Goal: Task Accomplishment & Management: Use online tool/utility

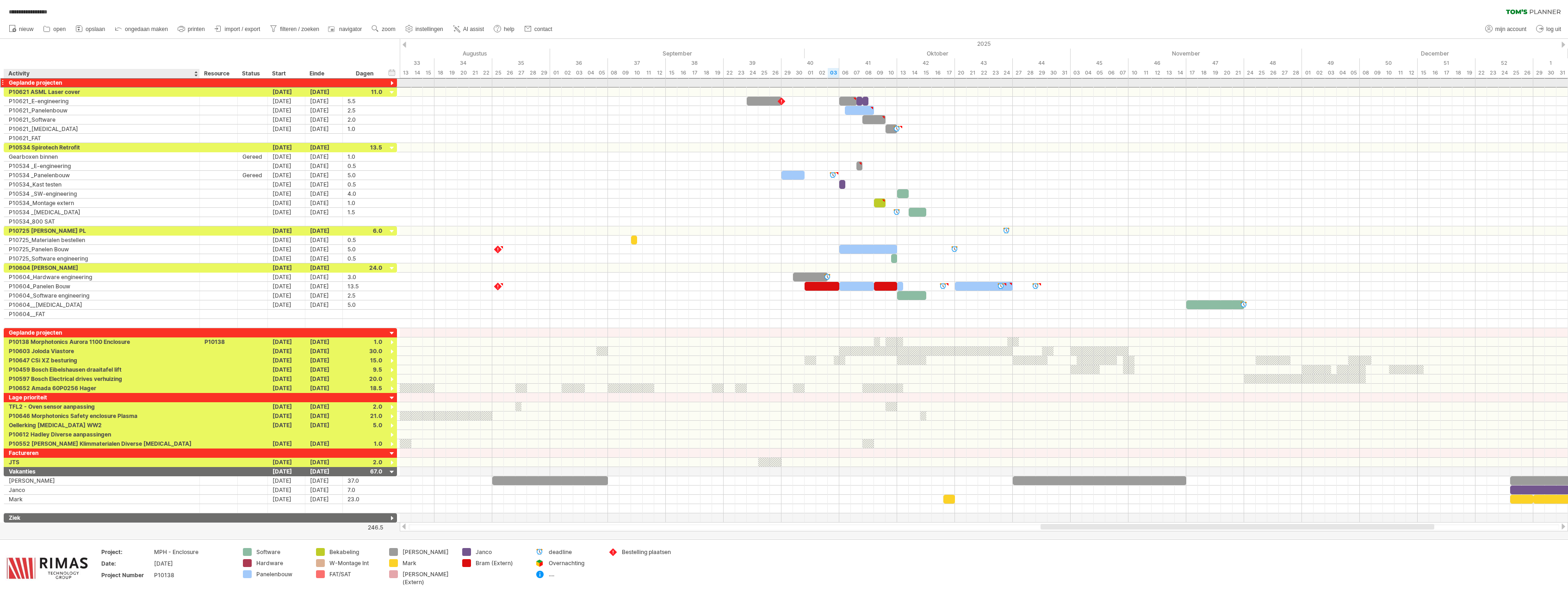
click at [56, 84] on div "Geplande projecten" at bounding box center [101, 83] width 186 height 9
click at [84, 82] on input "**********" at bounding box center [101, 83] width 186 height 9
drag, startPoint x: 84, startPoint y: 82, endPoint x: 5, endPoint y: 81, distance: 79.0
click at [9, 81] on input "**********" at bounding box center [101, 83] width 186 height 9
type input "*********"
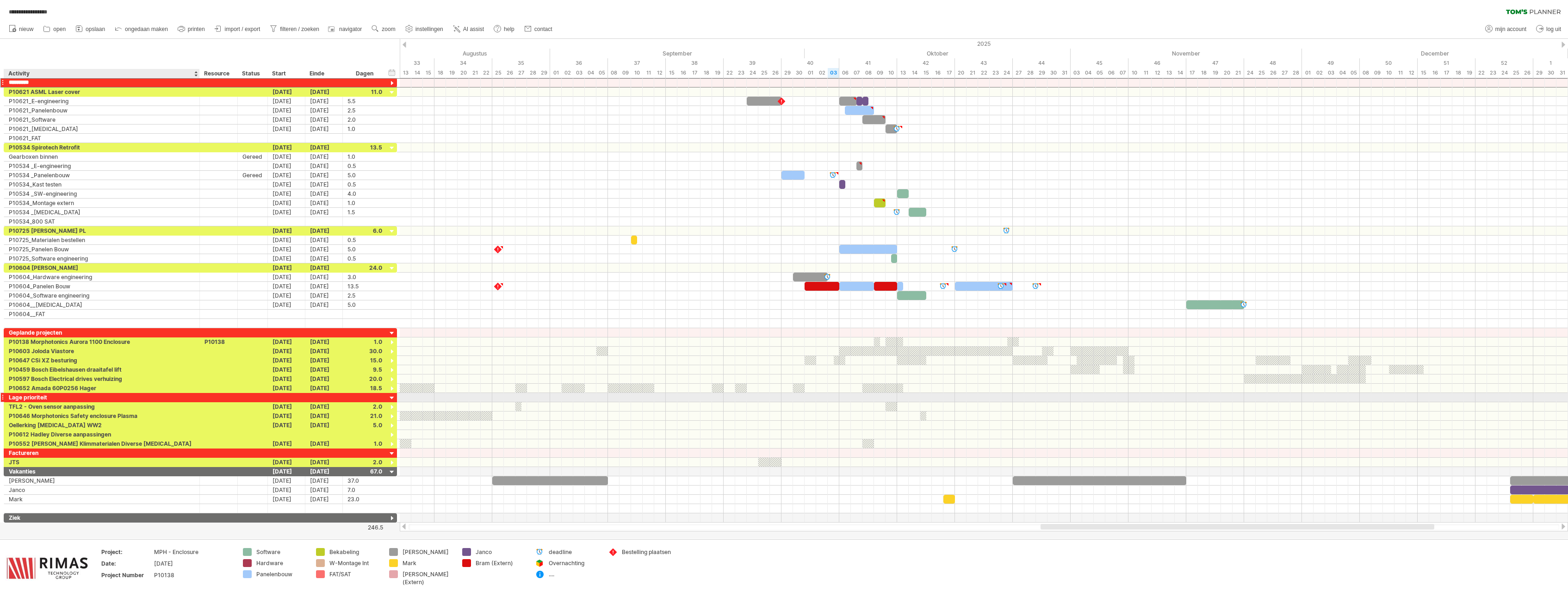
click at [47, 399] on div "Lage prioriteit" at bounding box center [101, 397] width 186 height 9
drag, startPoint x: 53, startPoint y: 399, endPoint x: 7, endPoint y: 402, distance: 46.1
click at [9, 402] on input "**********" at bounding box center [101, 397] width 186 height 9
type input "**********"
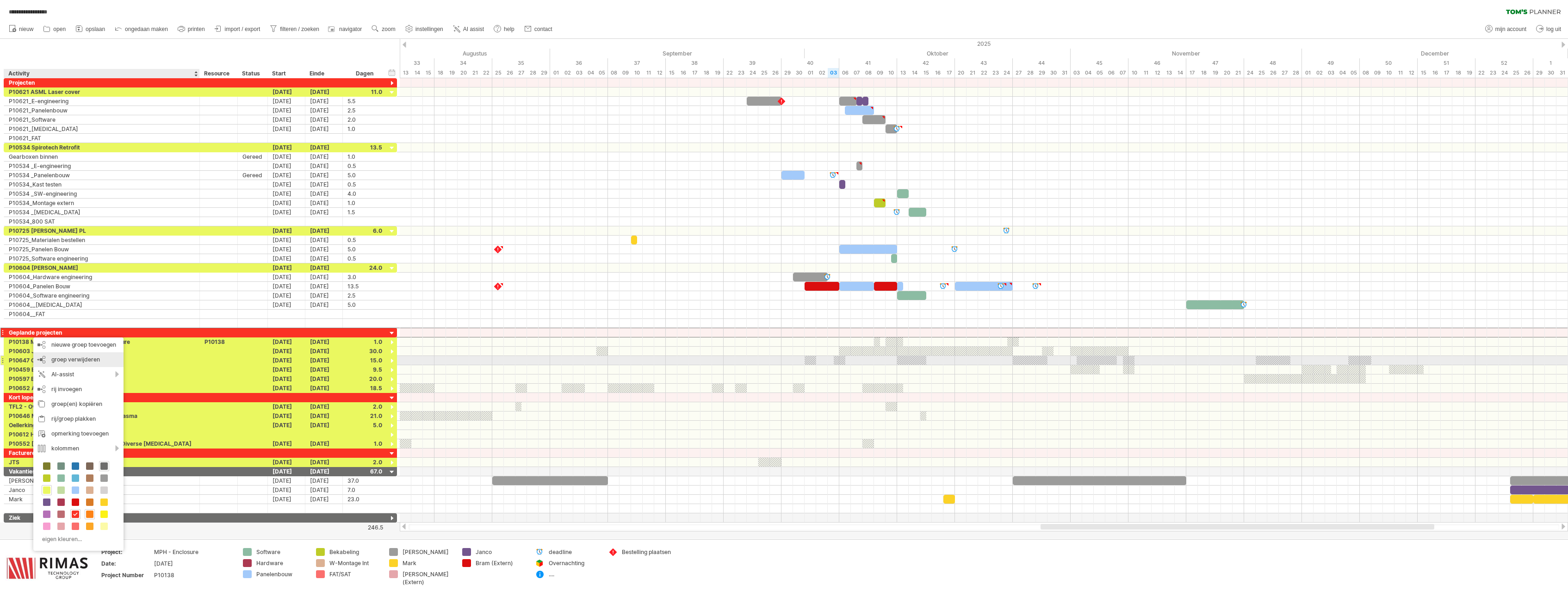
click at [70, 361] on span "groep verwijderen" at bounding box center [76, 359] width 49 height 7
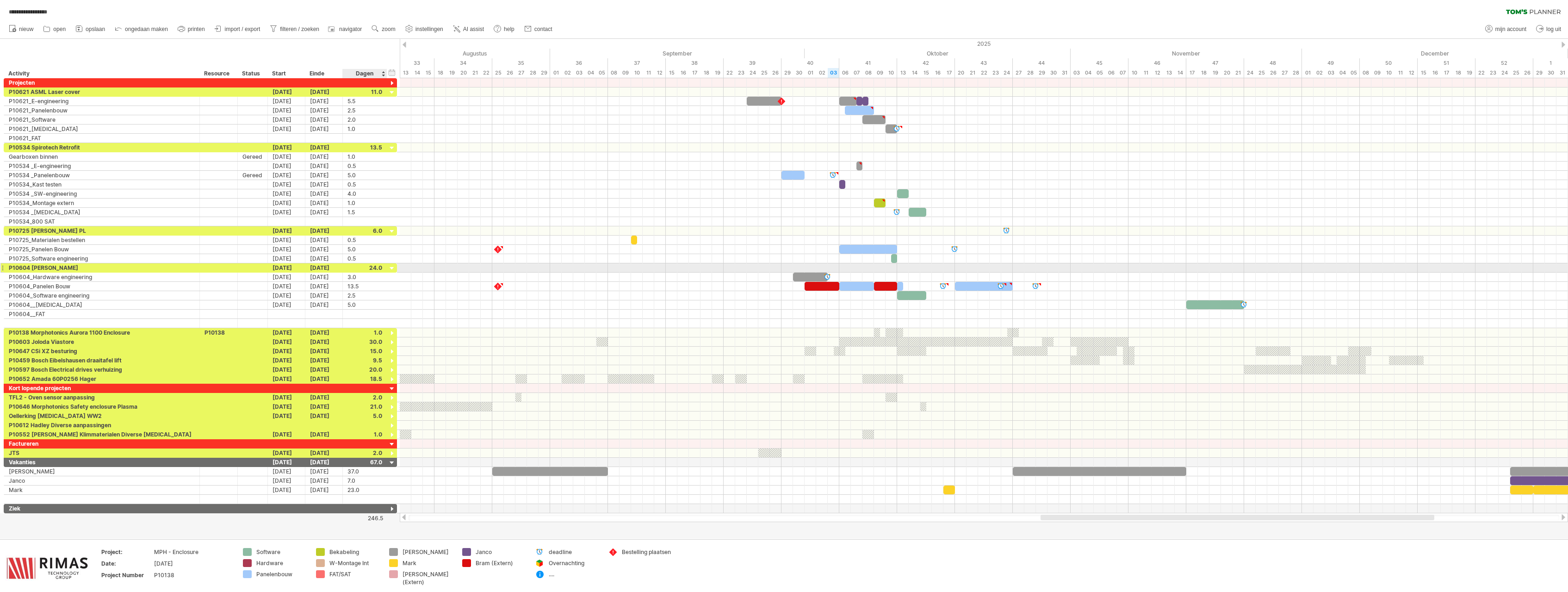
click at [392, 269] on div at bounding box center [392, 268] width 9 height 9
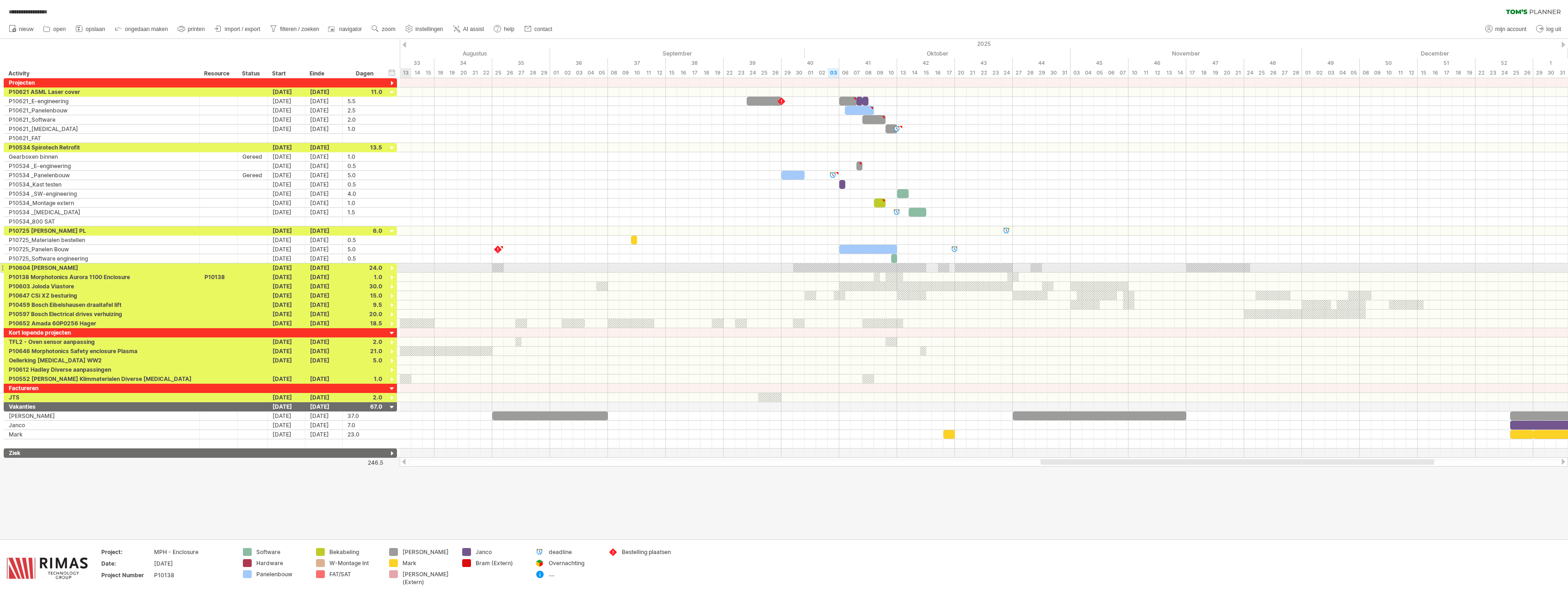
click at [392, 267] on div at bounding box center [392, 268] width 9 height 9
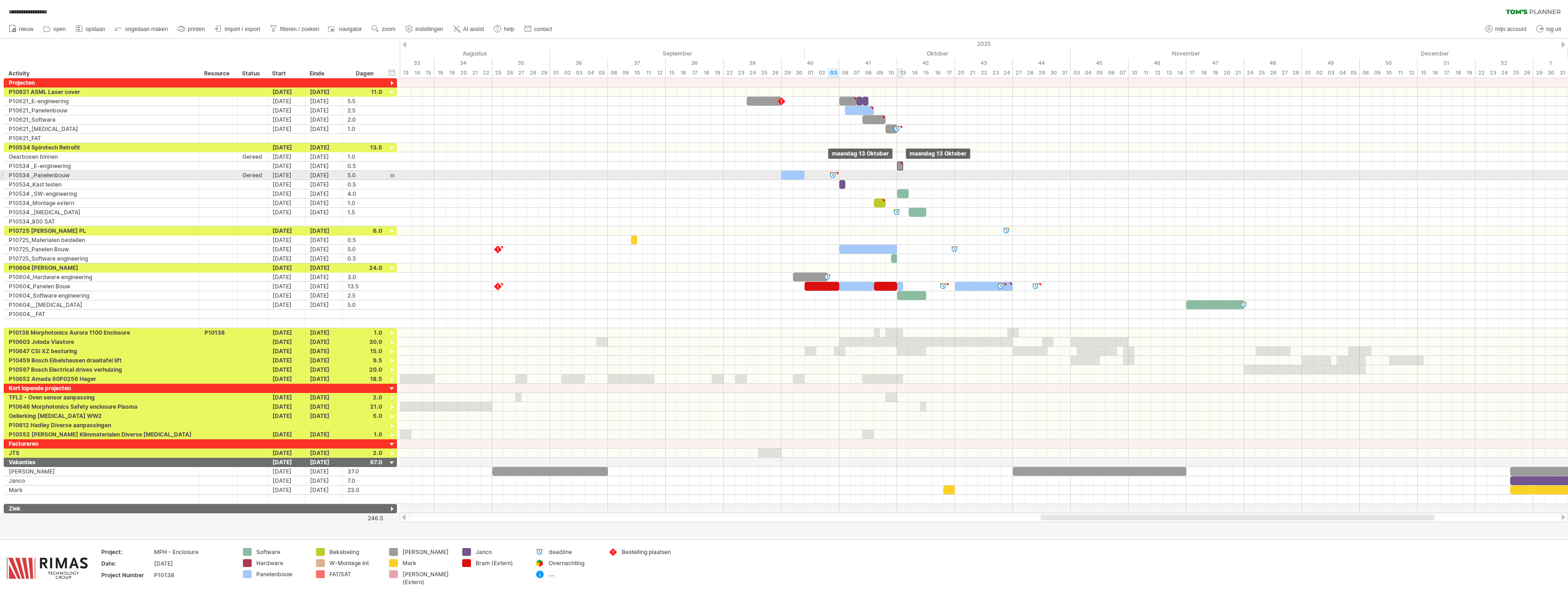
drag, startPoint x: 858, startPoint y: 168, endPoint x: 899, endPoint y: 171, distance: 41.1
click at [899, 171] on div "​ ​ ​ ​ ​ ​ ​ ​ ​ ​ ​ ​ ​ ​ ​ ​ ​ ​ ​ ​ ​ ​ ​ ​ ​ ​ ​ ​ ​ ​ ​ ​ ​ Hier ergens ​…" at bounding box center [984, 295] width 1168 height 435
click at [858, 101] on div "​" at bounding box center [860, 101] width 6 height 9
click at [850, 126] on div at bounding box center [984, 129] width 1168 height 9
drag, startPoint x: 862, startPoint y: 121, endPoint x: 858, endPoint y: 122, distance: 4.1
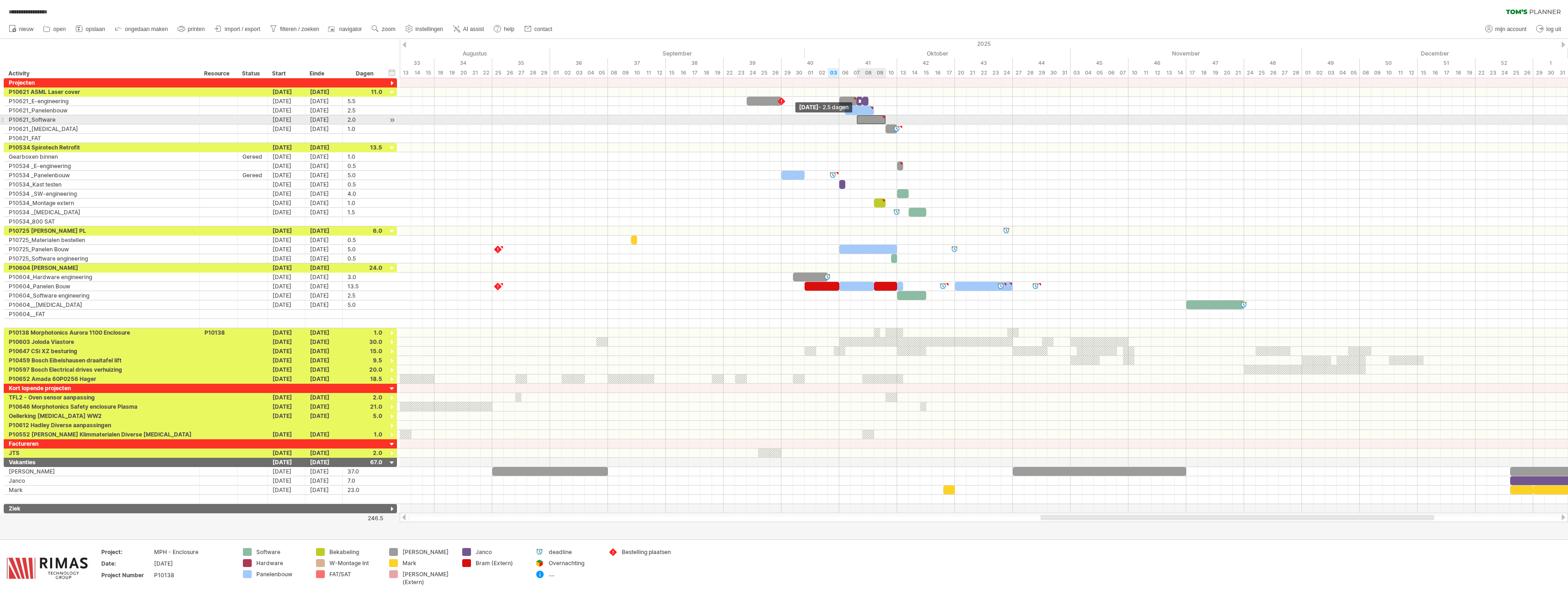
click at [858, 122] on span at bounding box center [857, 120] width 4 height 9
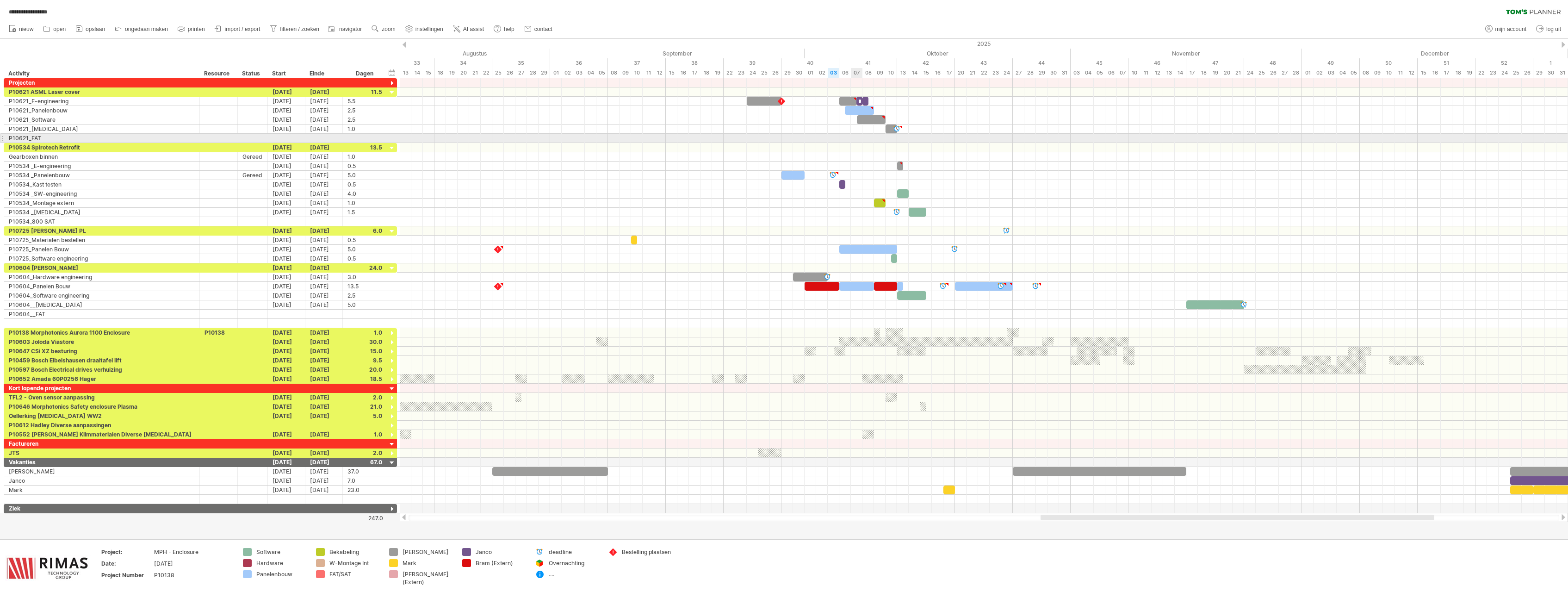
click at [857, 135] on div at bounding box center [984, 138] width 1168 height 9
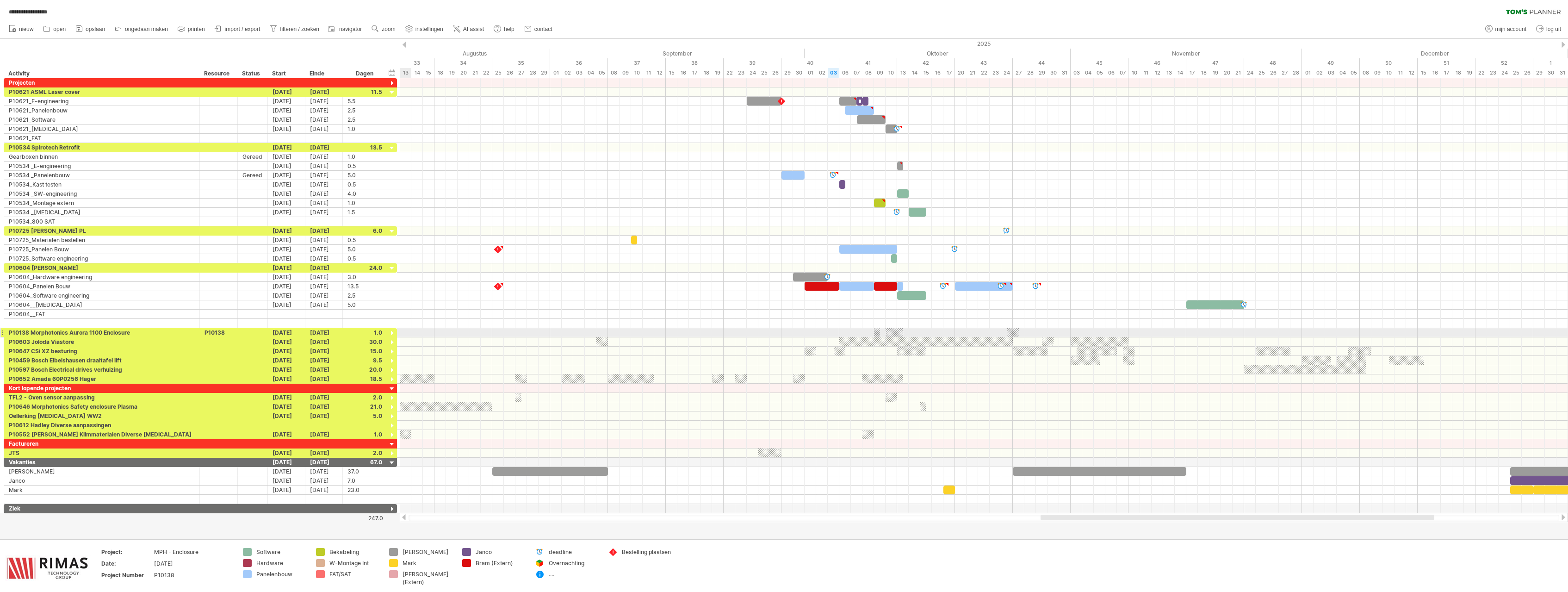
click at [393, 332] on div at bounding box center [392, 334] width 9 height 9
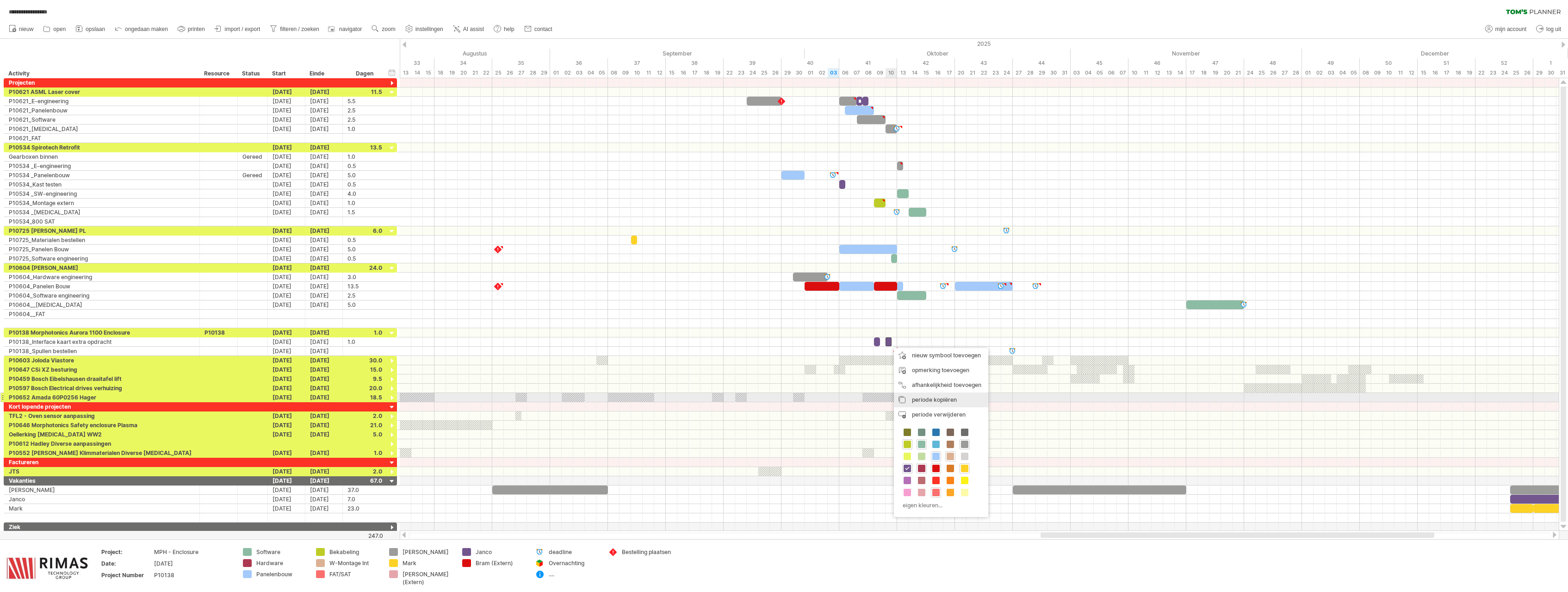
click at [934, 400] on span "periode kopiëren" at bounding box center [934, 399] width 45 height 7
click at [935, 382] on div "periode/symbool plakken" at bounding box center [952, 382] width 94 height 15
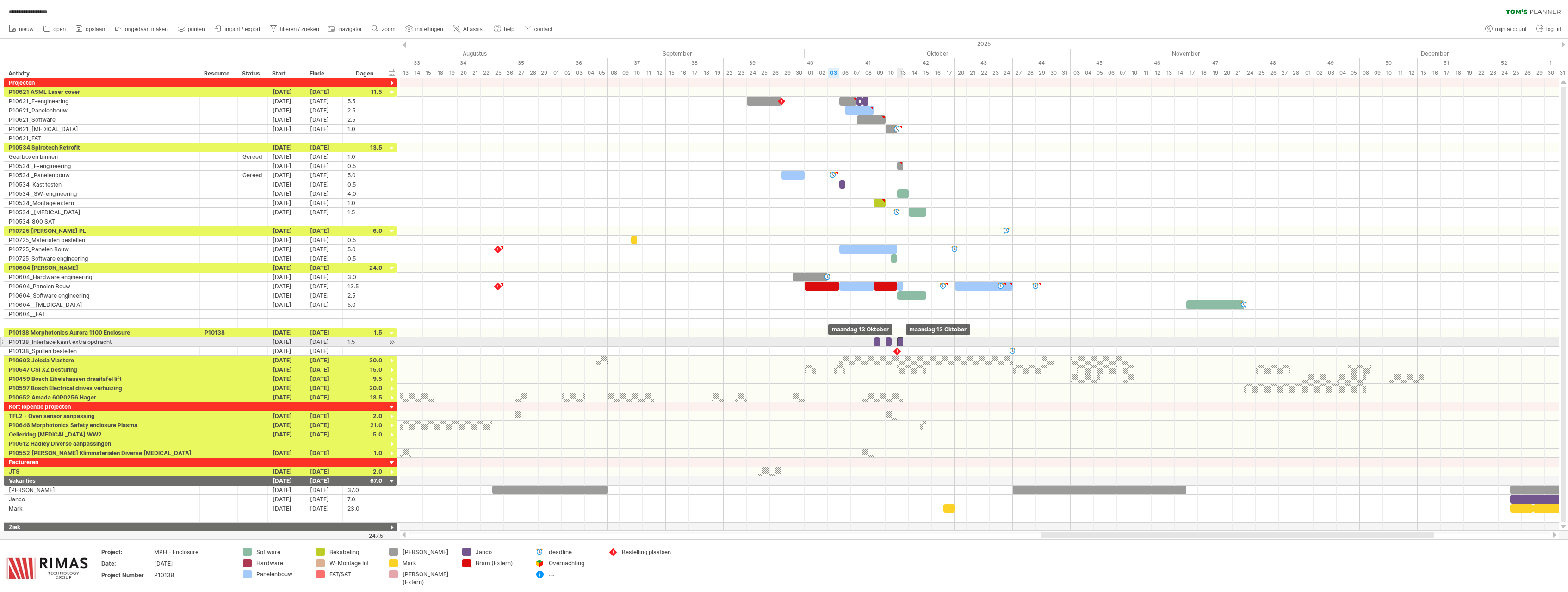
click at [901, 344] on div "​" at bounding box center [900, 342] width 6 height 9
click at [934, 379] on div "periode/symbool plakken" at bounding box center [964, 384] width 94 height 15
click at [914, 344] on div "​" at bounding box center [912, 342] width 6 height 9
click at [391, 332] on div at bounding box center [392, 334] width 9 height 9
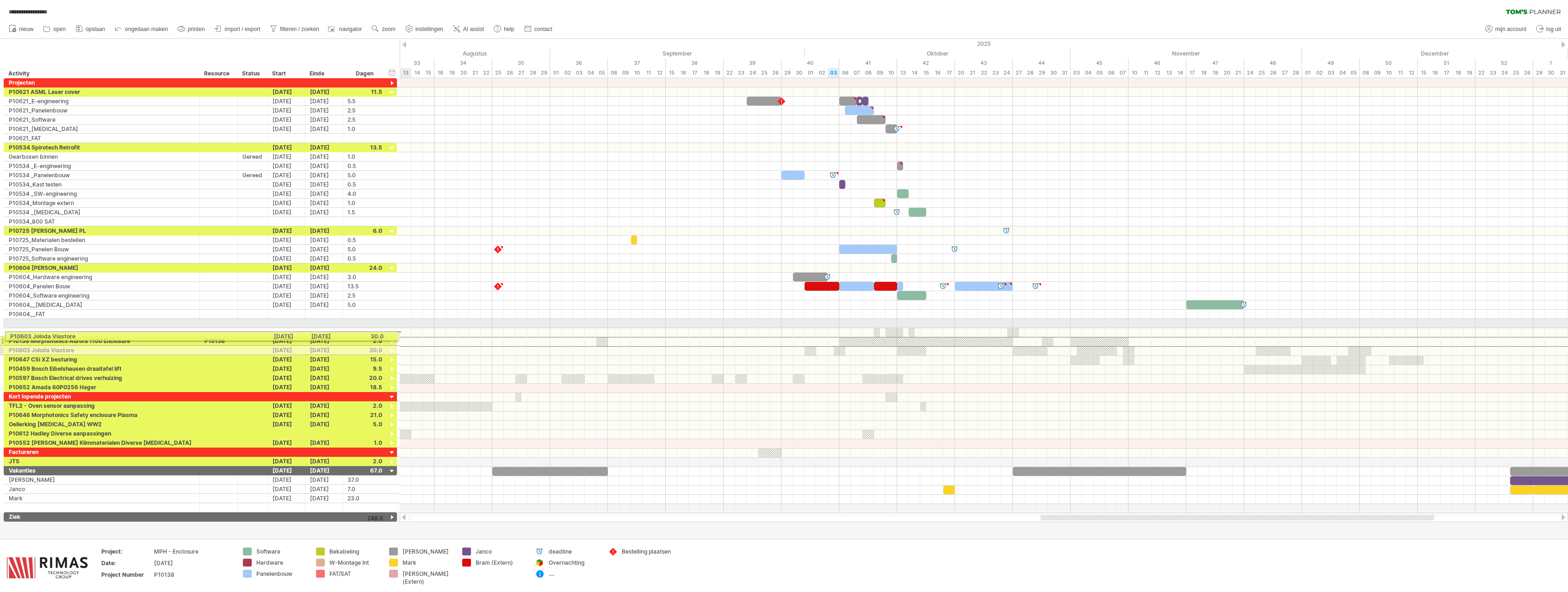
drag, startPoint x: 3, startPoint y: 343, endPoint x: -2, endPoint y: 324, distance: 19.6
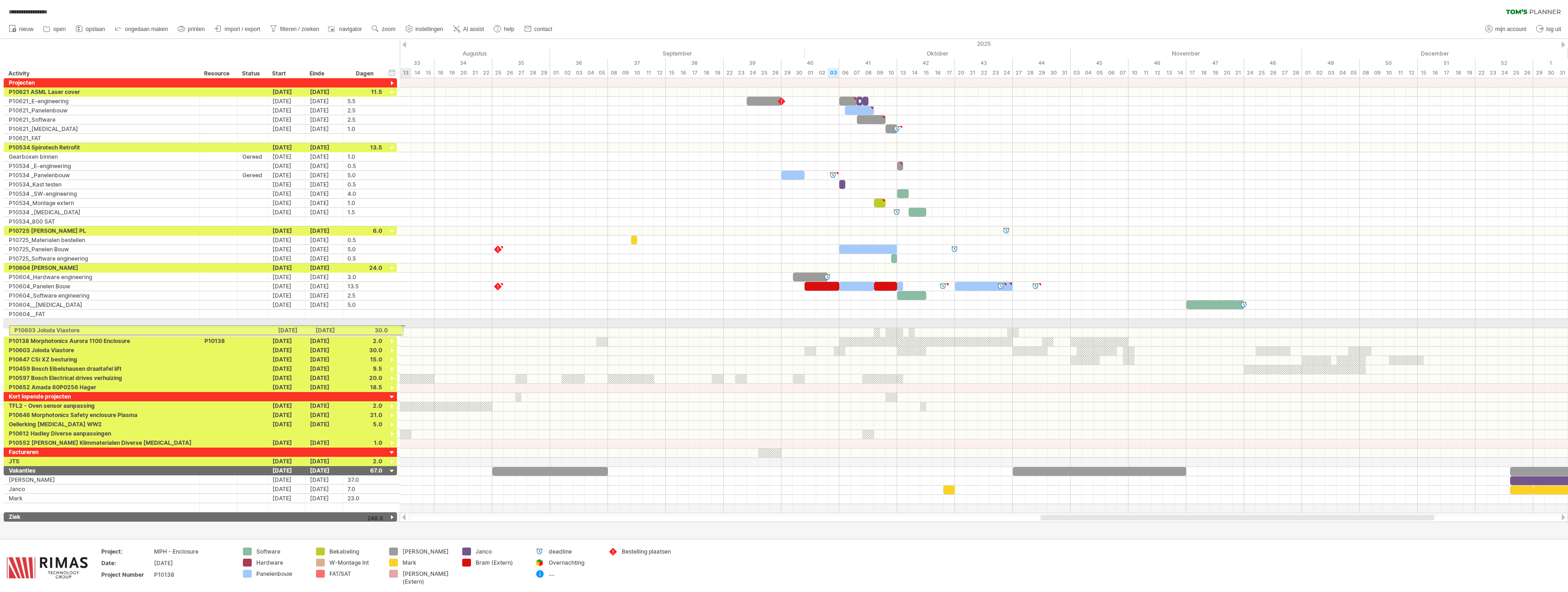
click at [4, 329] on div "**********" at bounding box center [200, 300] width 394 height 443
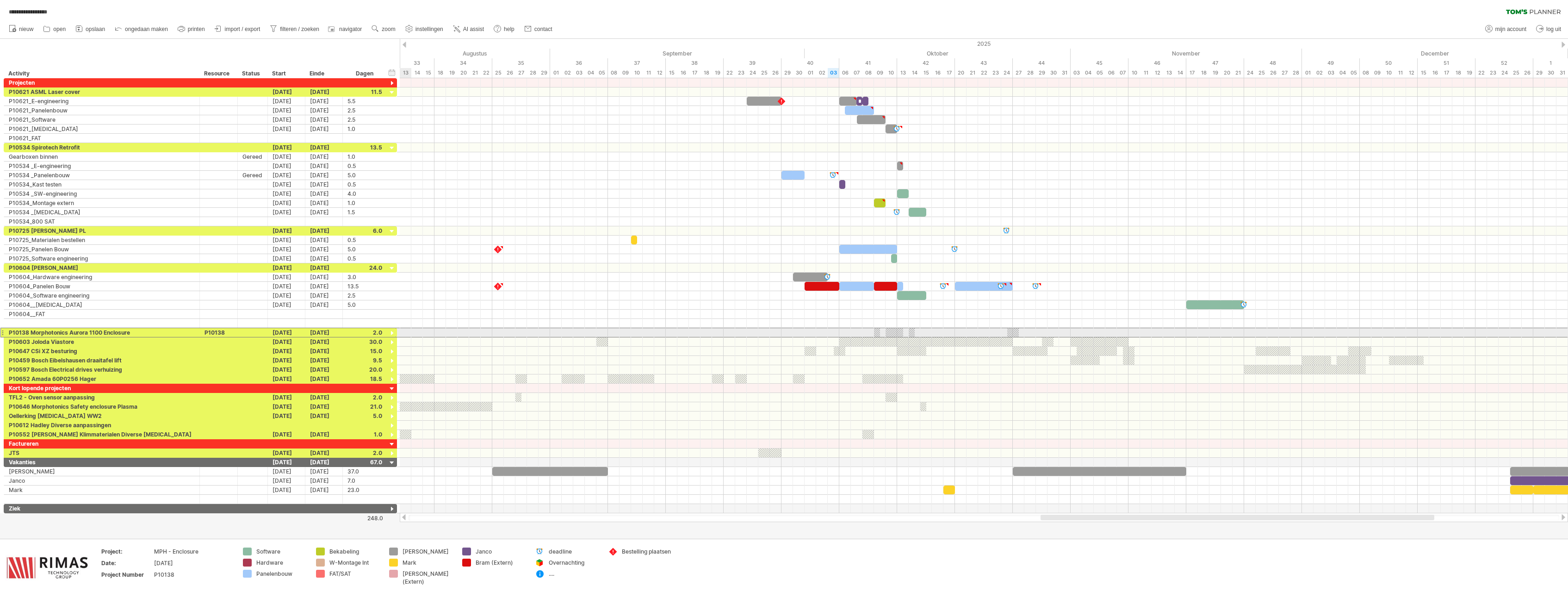
click at [4, 332] on div "**********" at bounding box center [102, 332] width 196 height 9
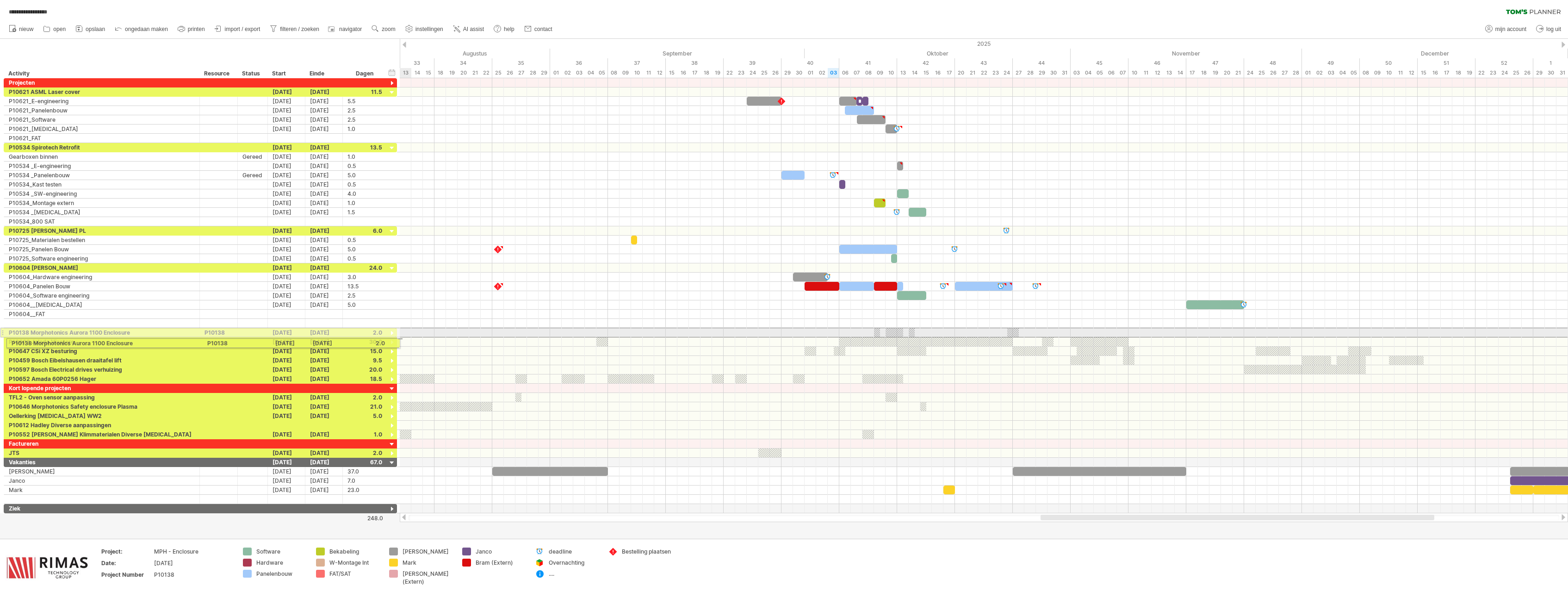
drag, startPoint x: 3, startPoint y: 332, endPoint x: 3, endPoint y: 342, distance: 10.0
click at [3, 342] on div "**********" at bounding box center [198, 295] width 397 height 435
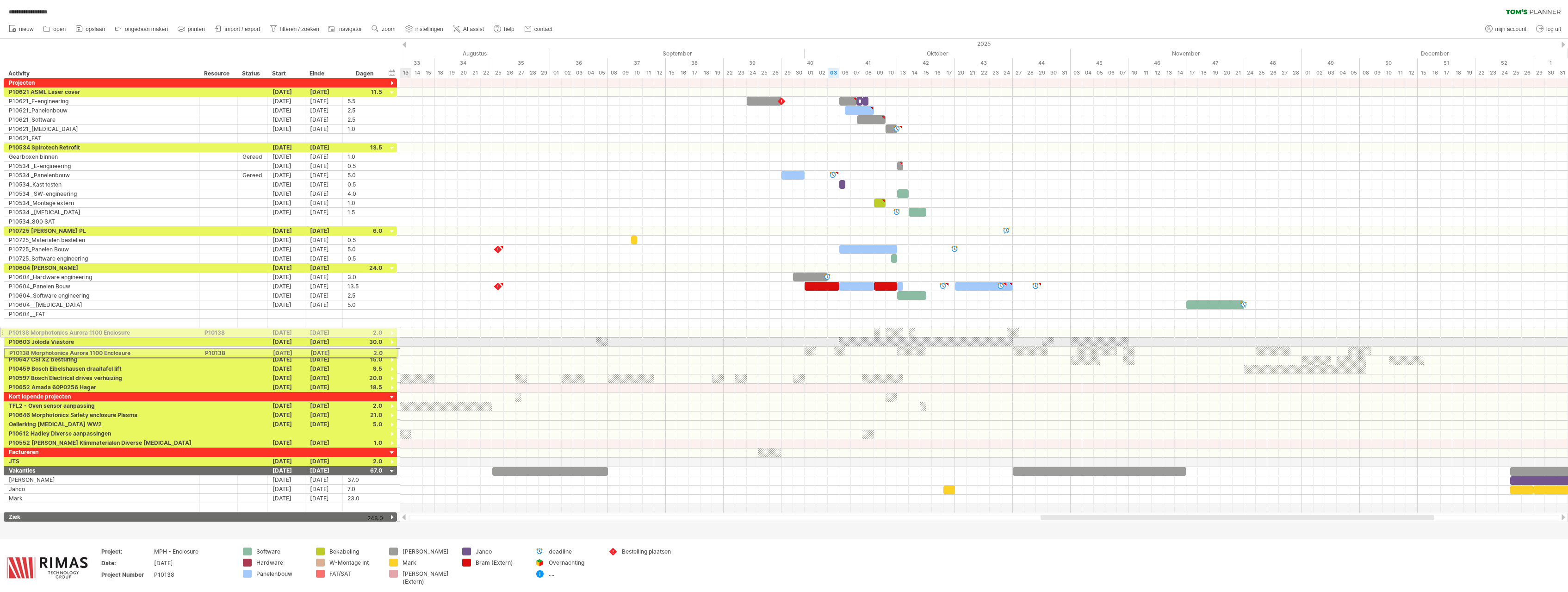
drag, startPoint x: 3, startPoint y: 333, endPoint x: 0, endPoint y: 351, distance: 18.2
click at [0, 351] on div "**********" at bounding box center [198, 300] width 397 height 443
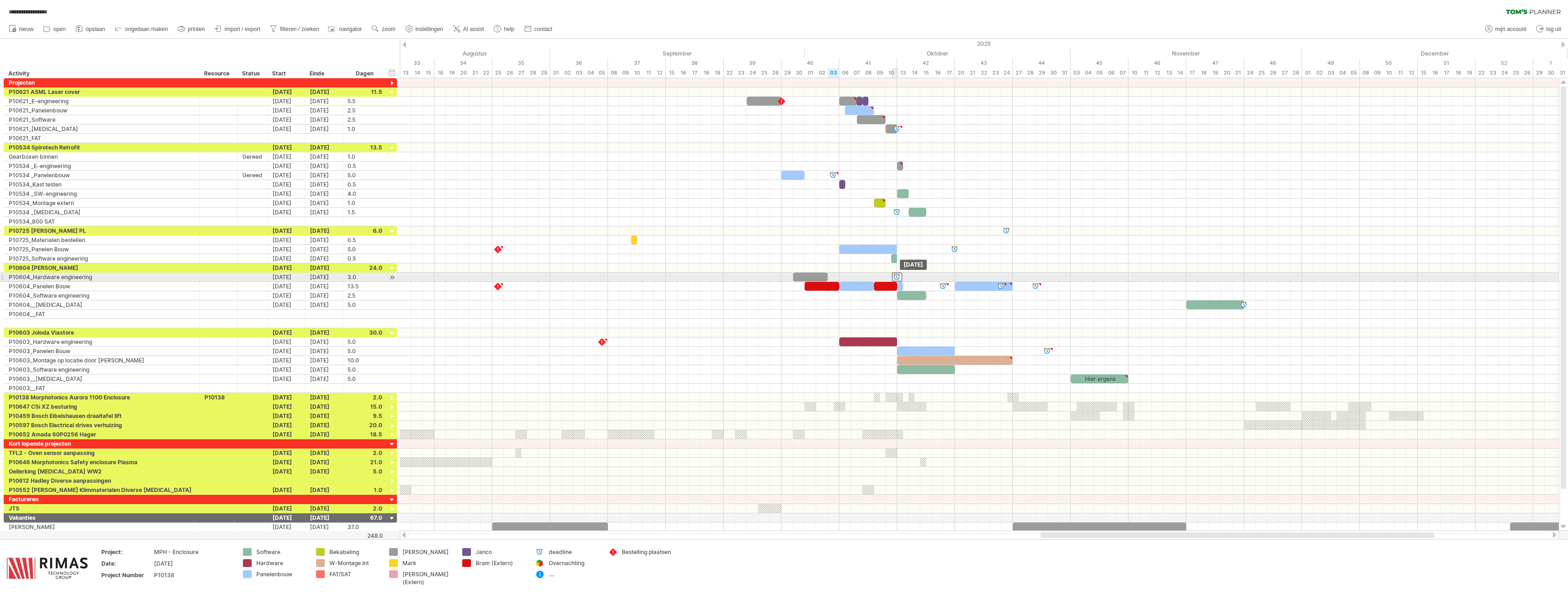
drag, startPoint x: 826, startPoint y: 277, endPoint x: 895, endPoint y: 274, distance: 69.1
click at [895, 274] on div at bounding box center [897, 277] width 10 height 9
drag, startPoint x: 858, startPoint y: 101, endPoint x: 852, endPoint y: 102, distance: 6.1
click at [852, 102] on div "​" at bounding box center [854, 101] width 6 height 9
click at [845, 103] on div "​" at bounding box center [845, 101] width 11 height 9
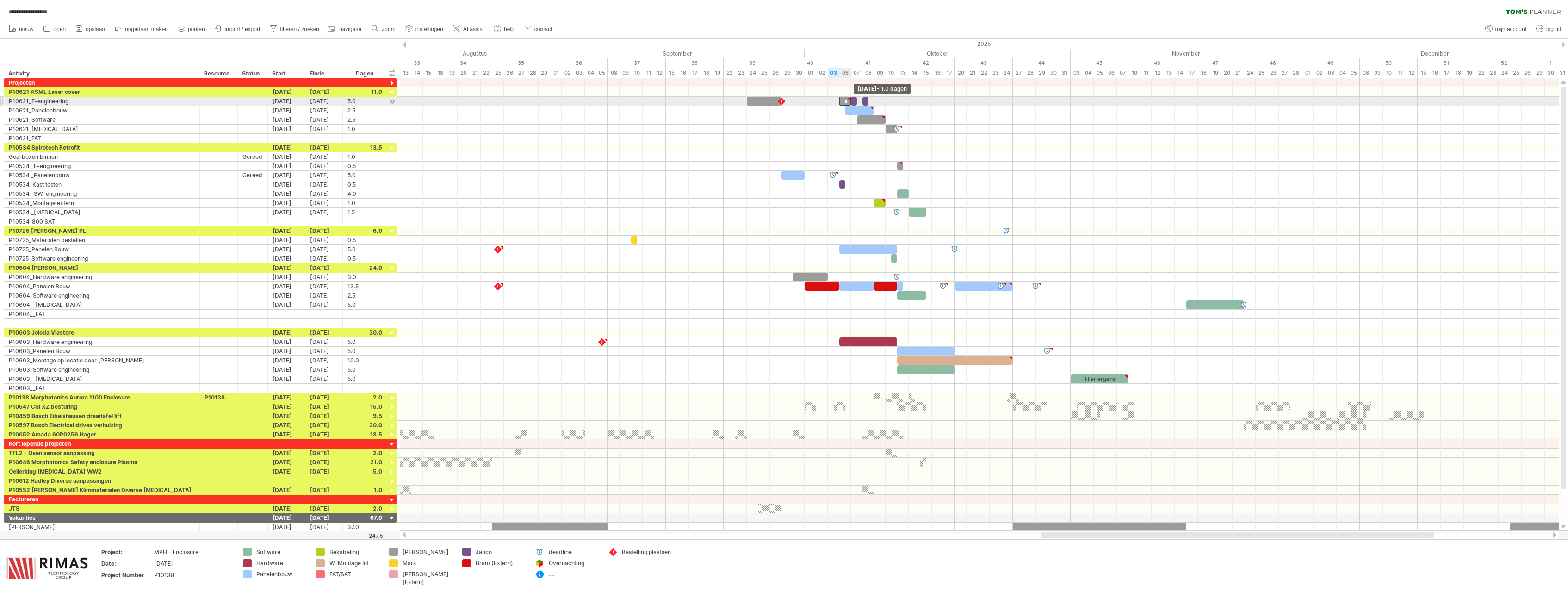
click at [850, 101] on span at bounding box center [851, 101] width 4 height 9
click at [855, 101] on div "​" at bounding box center [854, 101] width 6 height 9
click at [128, 30] on span "ongedaan maken" at bounding box center [146, 29] width 43 height 6
drag, startPoint x: 839, startPoint y: 250, endPoint x: 873, endPoint y: 250, distance: 34.0
click at [873, 250] on span at bounding box center [874, 249] width 4 height 9
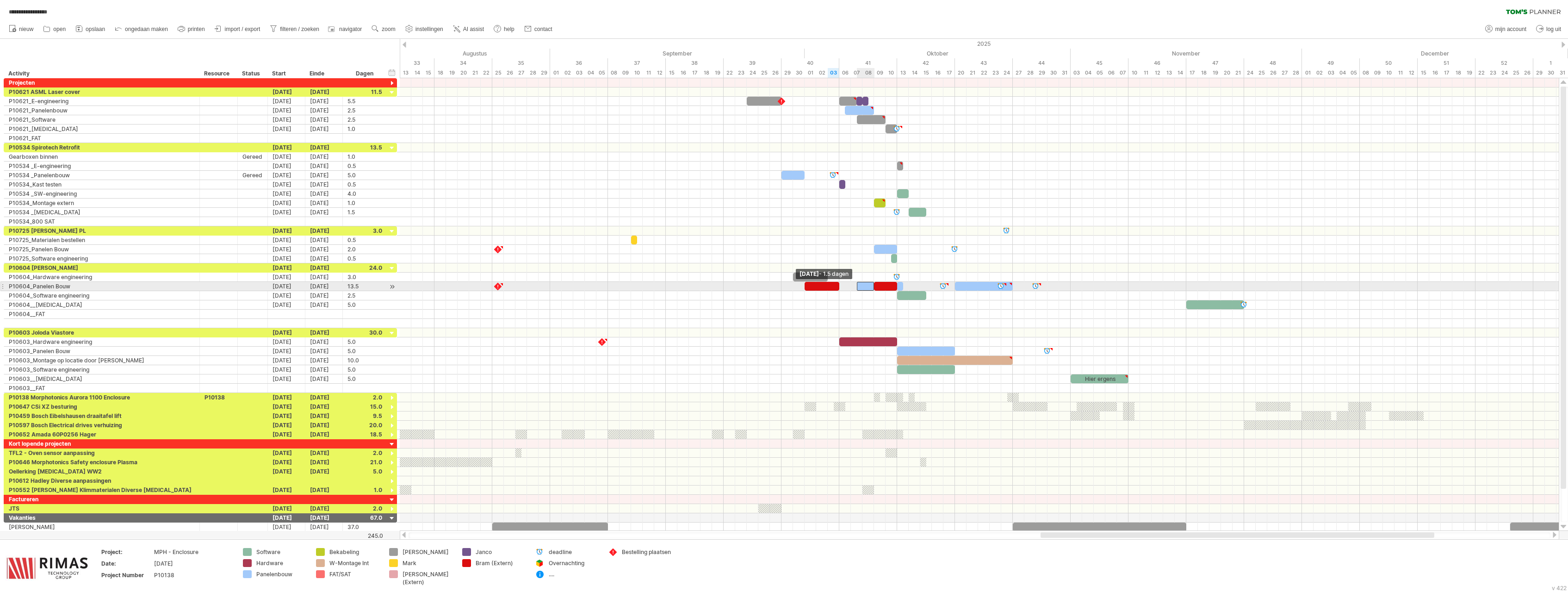
drag, startPoint x: 840, startPoint y: 288, endPoint x: 855, endPoint y: 290, distance: 15.1
click at [855, 290] on span at bounding box center [857, 286] width 4 height 9
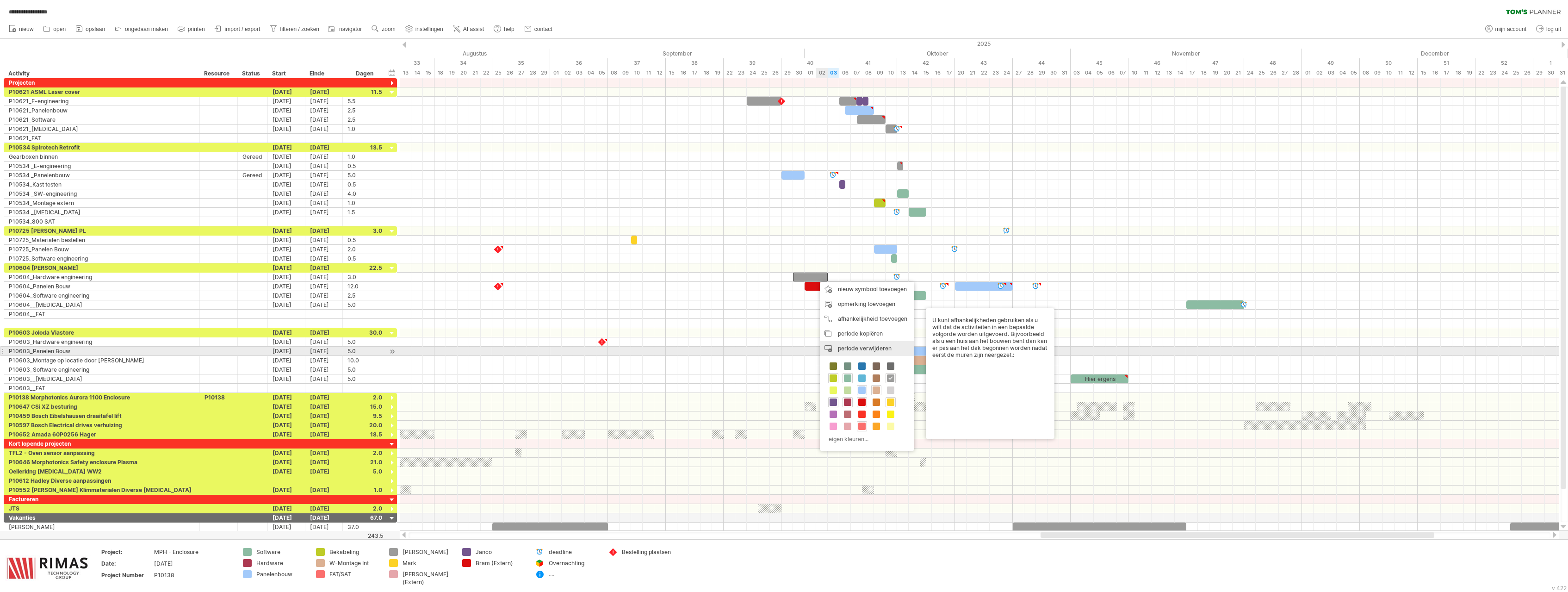
click at [865, 352] on div "periode verwijderen geselecteerde items verwijderen" at bounding box center [867, 349] width 94 height 15
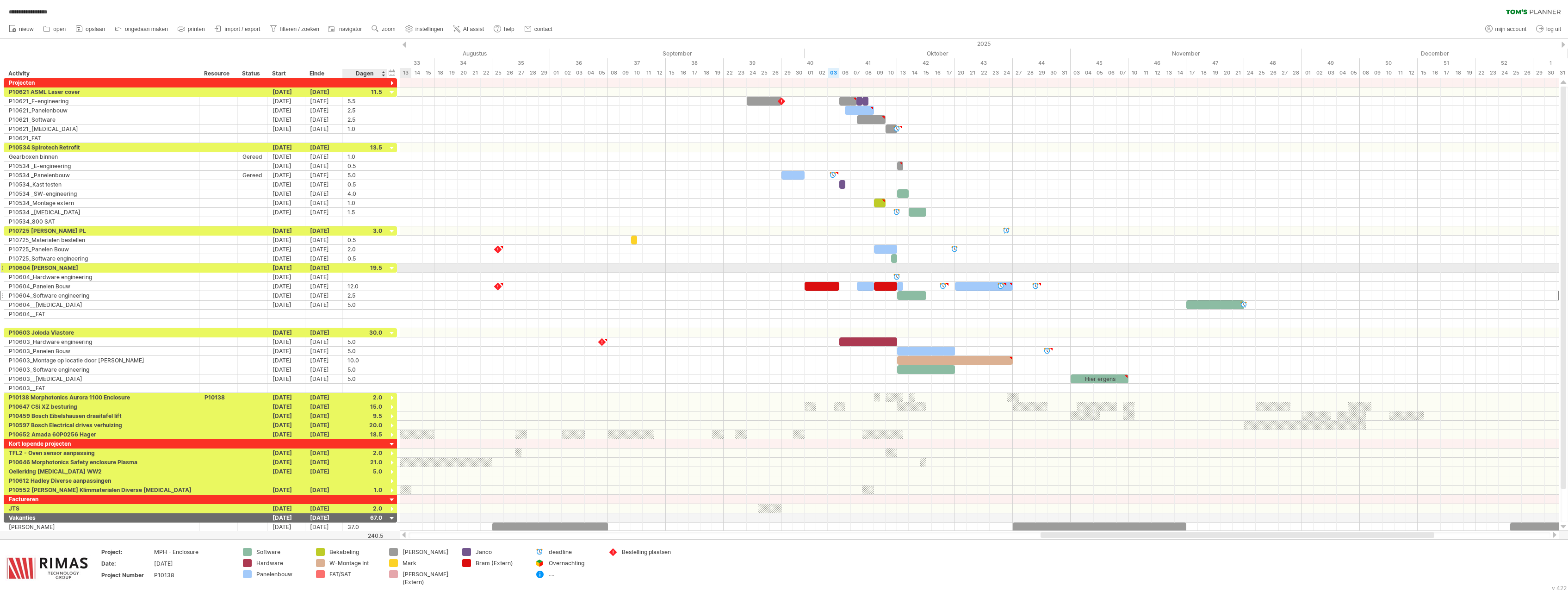
click at [393, 265] on div at bounding box center [392, 268] width 9 height 9
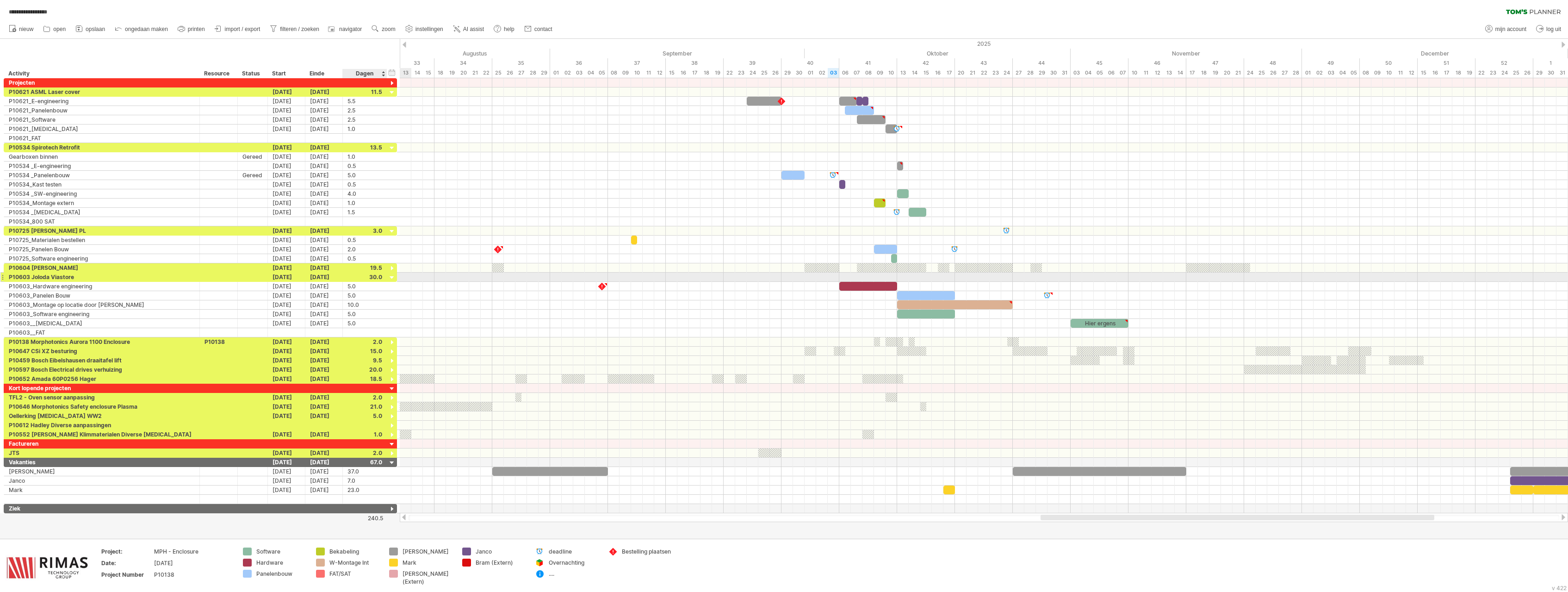
click at [390, 280] on div at bounding box center [392, 278] width 9 height 9
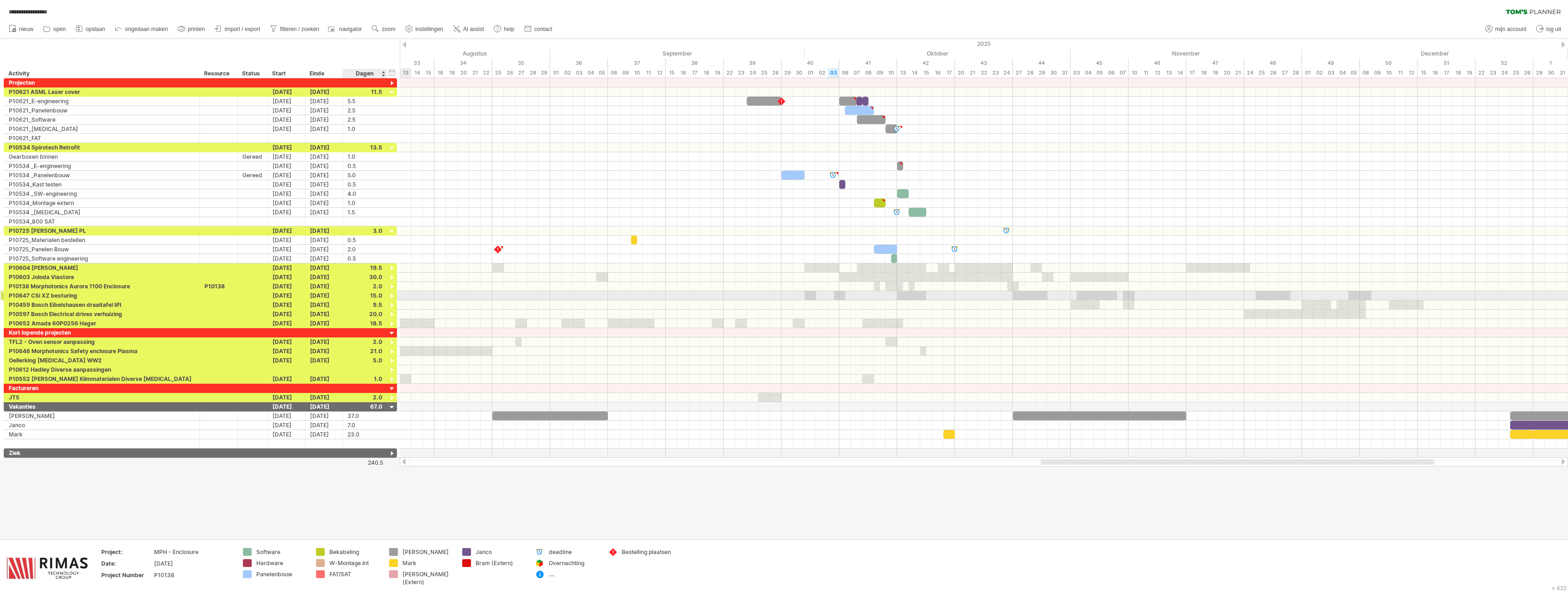
click at [392, 297] on div at bounding box center [392, 297] width 9 height 9
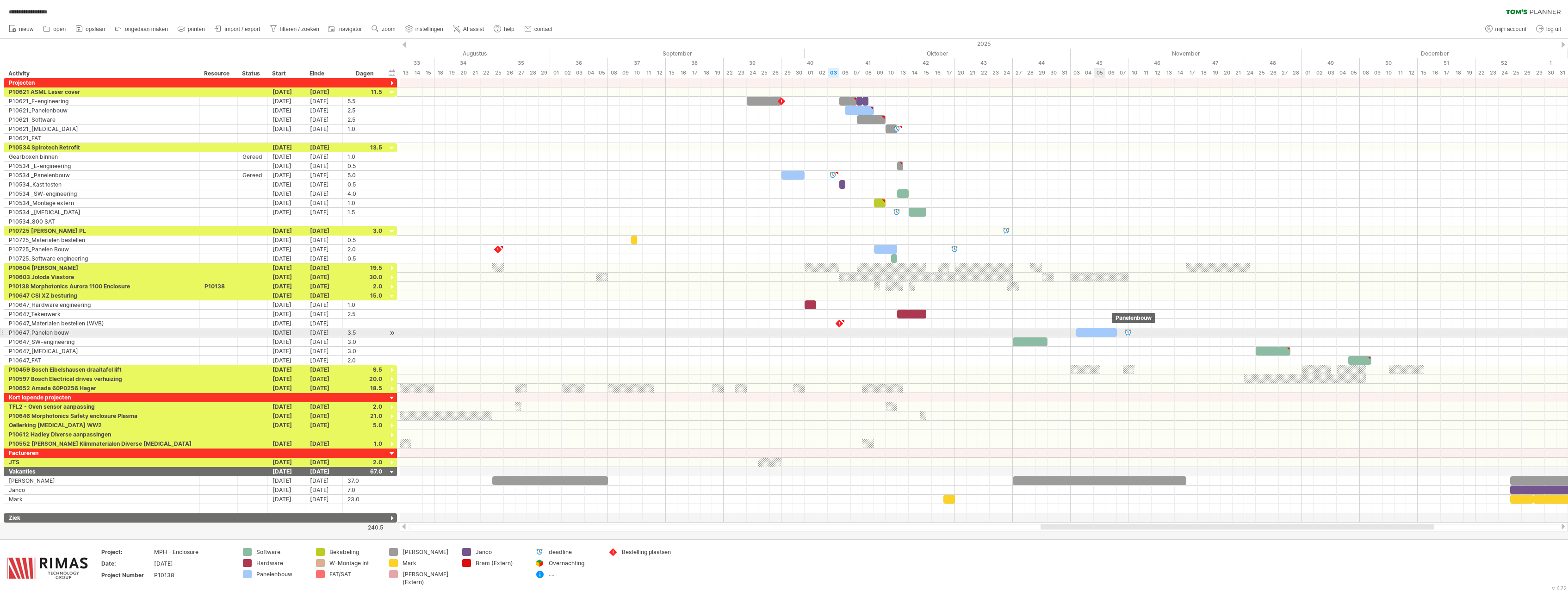
click at [1104, 336] on div "​" at bounding box center [1096, 332] width 41 height 9
drag, startPoint x: 910, startPoint y: 314, endPoint x: 969, endPoint y: 318, distance: 59.1
click at [969, 318] on div "​" at bounding box center [969, 314] width 29 height 9
drag, startPoint x: 965, startPoint y: 315, endPoint x: 939, endPoint y: 316, distance: 26.0
click at [939, 316] on div "​" at bounding box center [940, 314] width 29 height 9
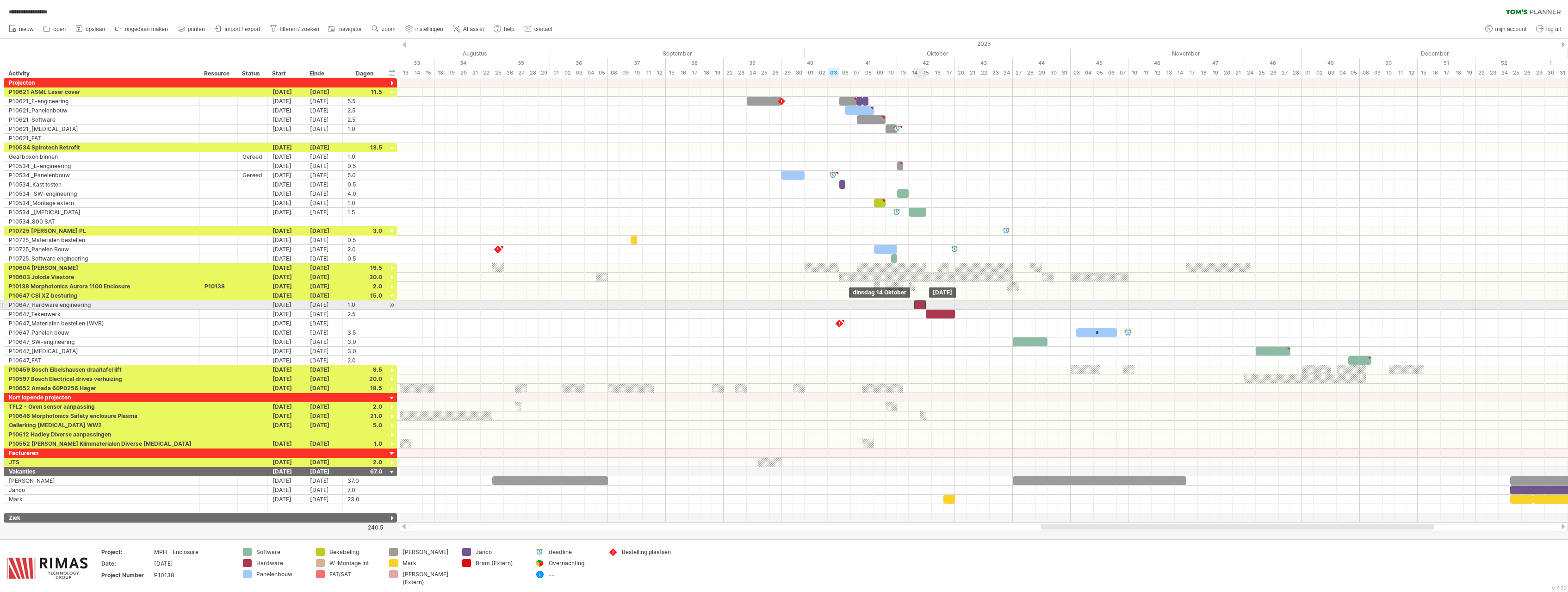
drag, startPoint x: 810, startPoint y: 305, endPoint x: 917, endPoint y: 304, distance: 107.0
click at [917, 304] on div "​" at bounding box center [920, 305] width 11 height 9
type textarea "**********"
click at [392, 388] on div at bounding box center [392, 389] width 9 height 9
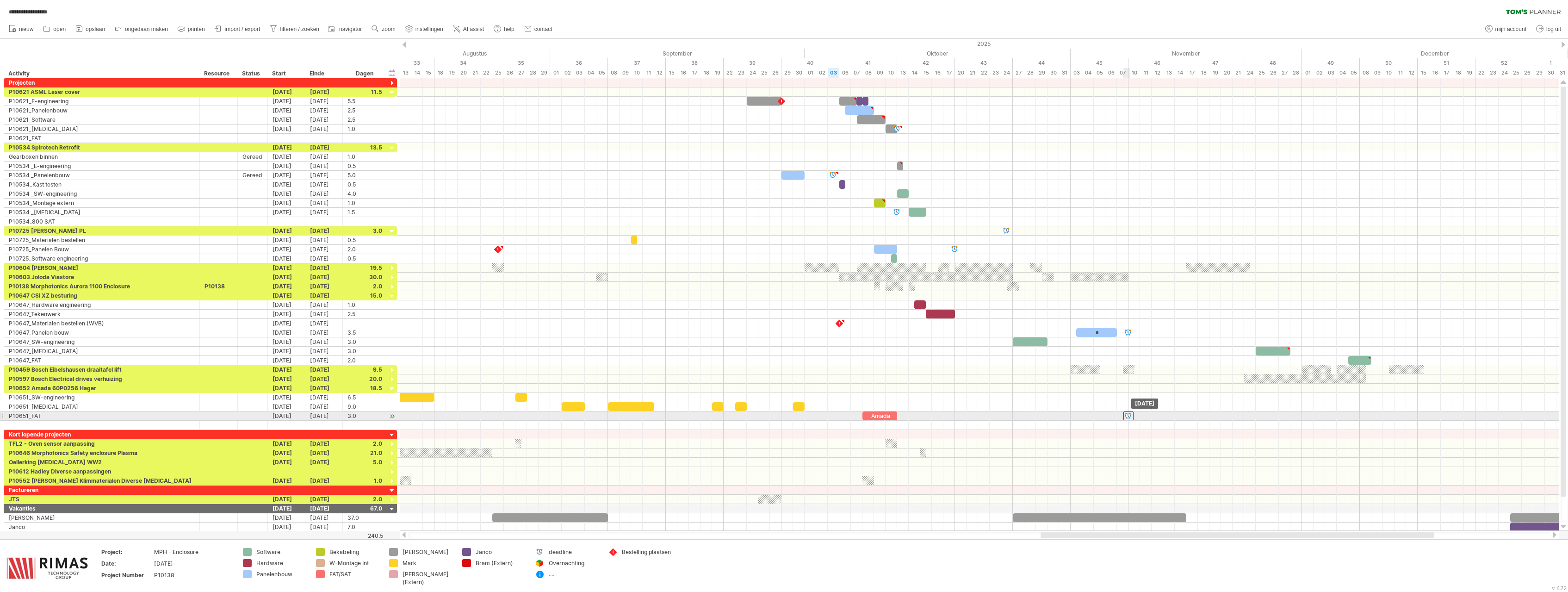
drag, startPoint x: 895, startPoint y: 416, endPoint x: 1128, endPoint y: 416, distance: 233.0
click at [1128, 416] on div at bounding box center [1128, 416] width 10 height 9
drag, startPoint x: 869, startPoint y: 416, endPoint x: 1098, endPoint y: 417, distance: 229.0
click at [1098, 417] on div "Amada" at bounding box center [1111, 416] width 34 height 9
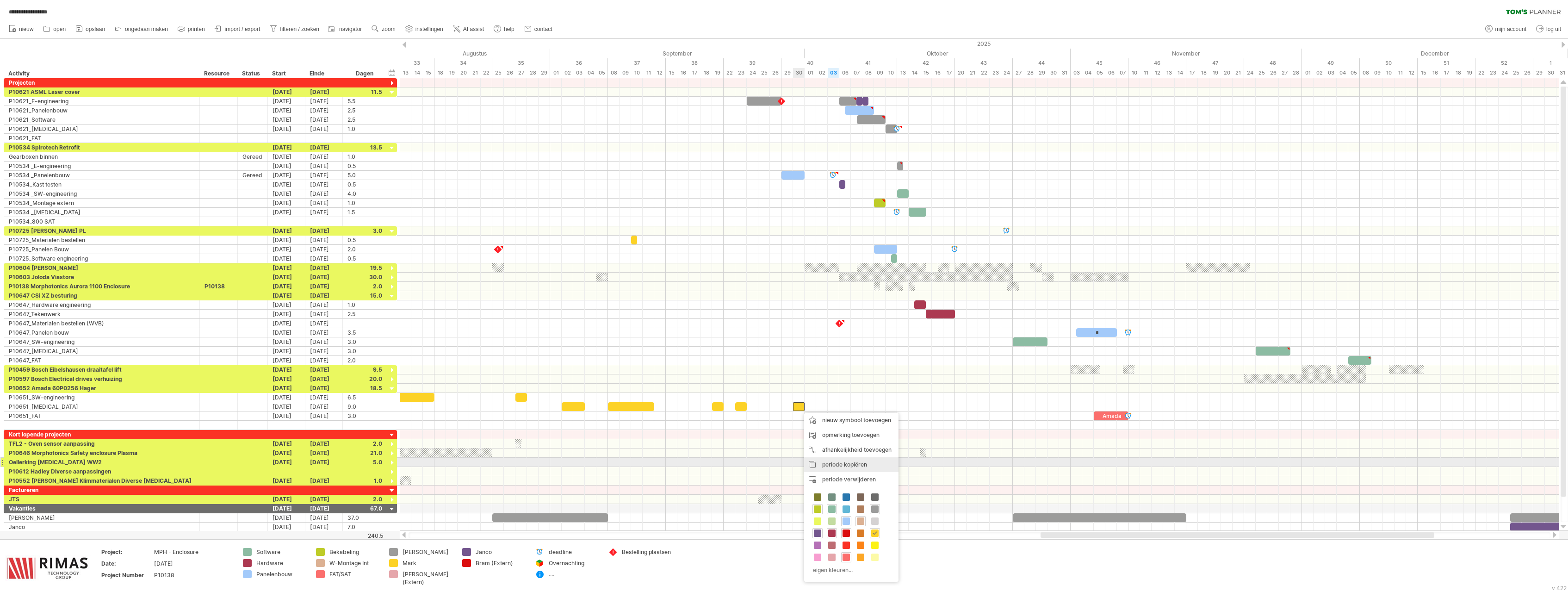
click at [840, 463] on span "periode kopiëren" at bounding box center [845, 464] width 45 height 7
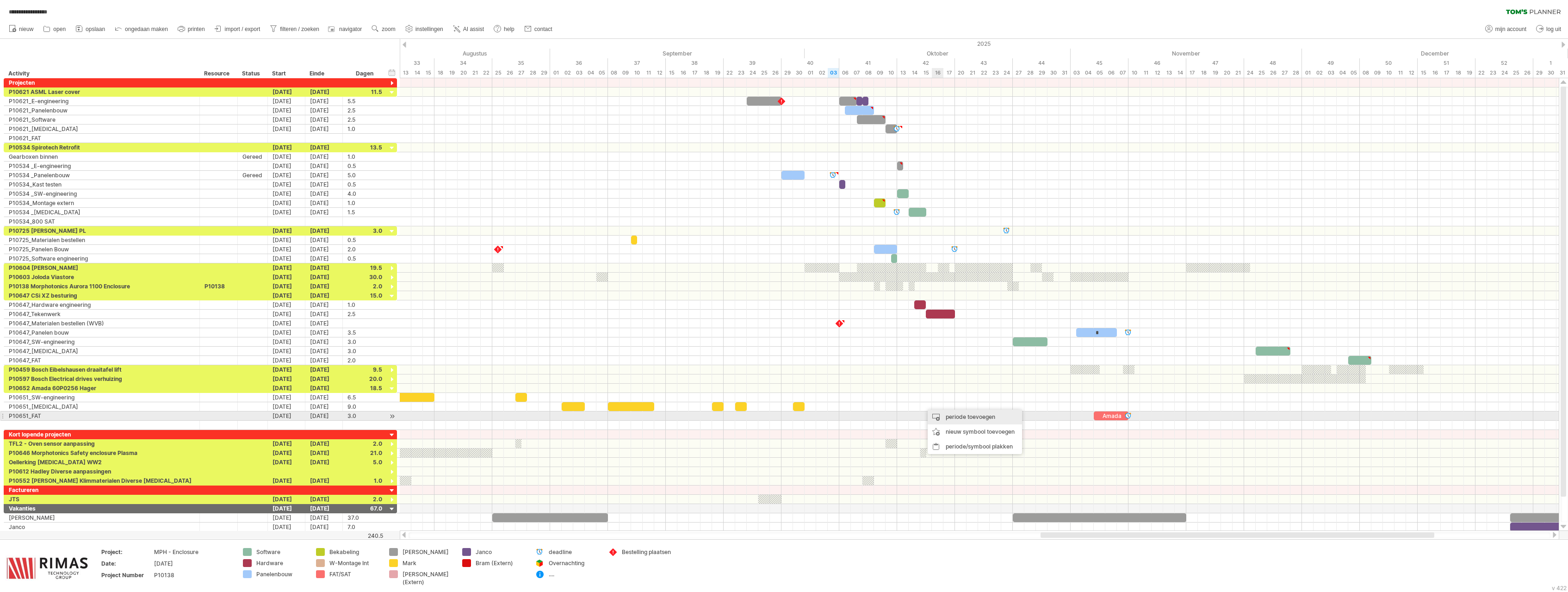
click at [943, 416] on div "periode toevoegen" at bounding box center [975, 417] width 94 height 15
click at [938, 444] on div "periode/symbool plakken" at bounding box center [975, 447] width 94 height 15
